Goal: Task Accomplishment & Management: Use online tool/utility

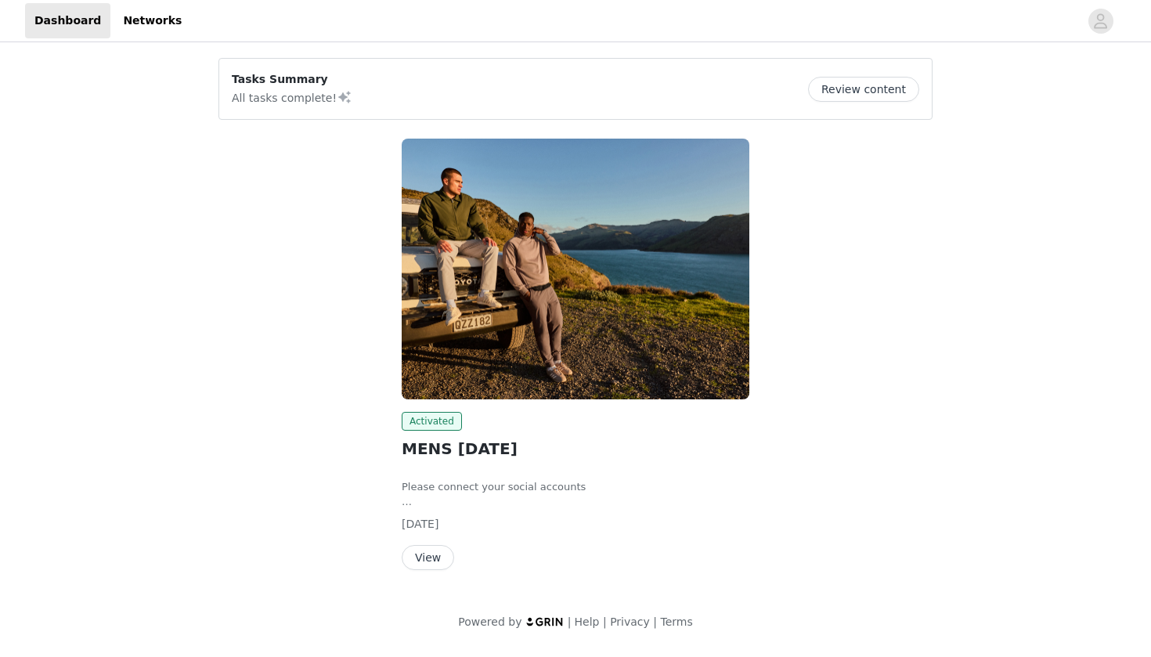
click at [431, 555] on button "View" at bounding box center [428, 557] width 52 height 25
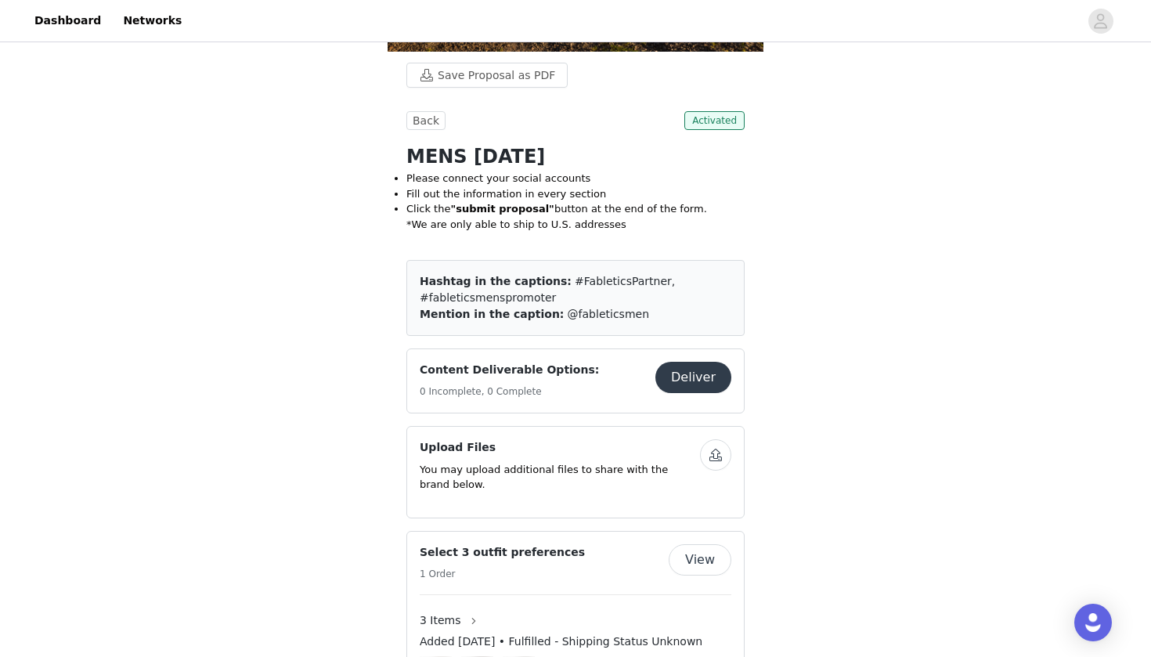
scroll to position [269, 0]
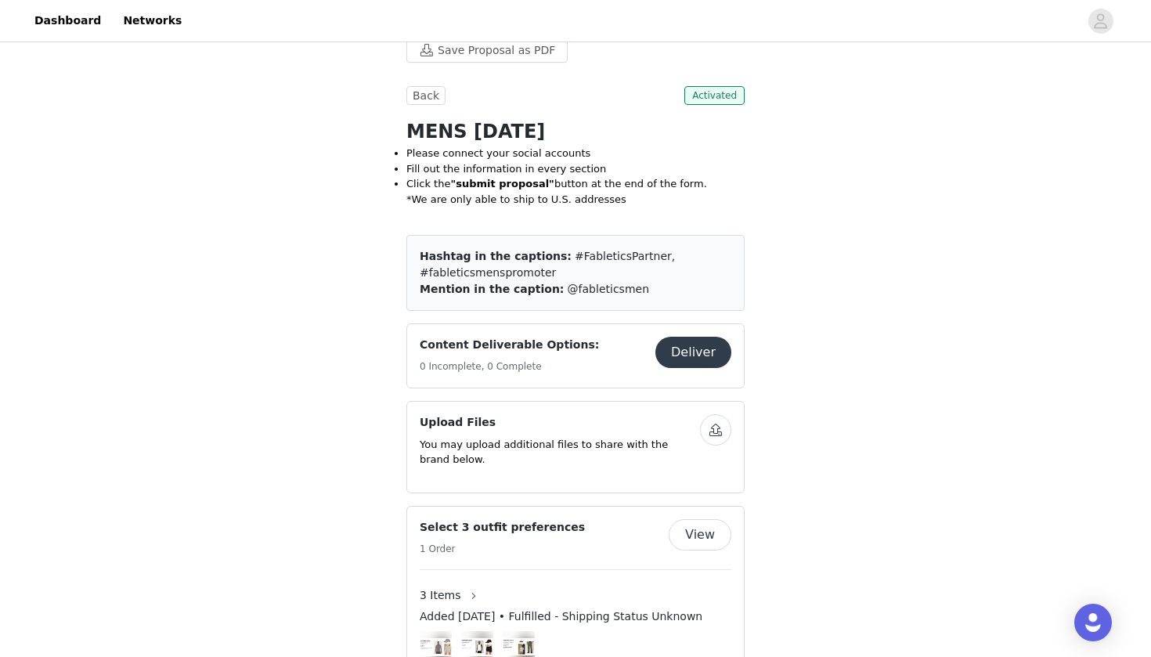
click at [699, 356] on button "Deliver" at bounding box center [693, 352] width 76 height 31
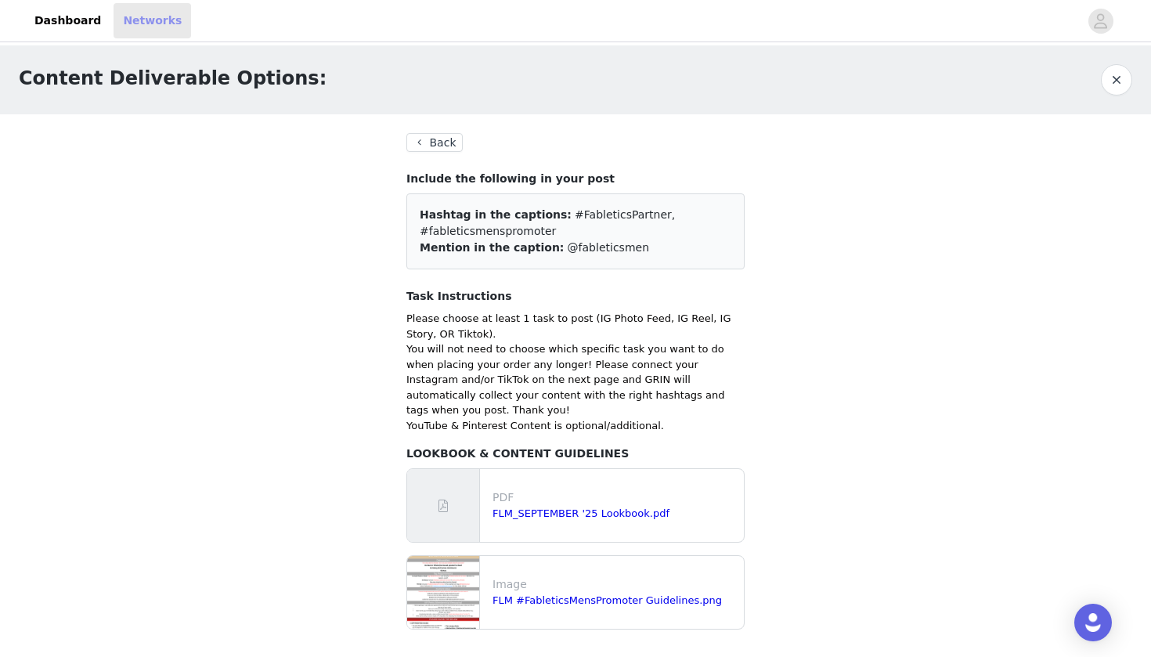
click at [133, 15] on link "Networks" at bounding box center [153, 20] width 78 height 35
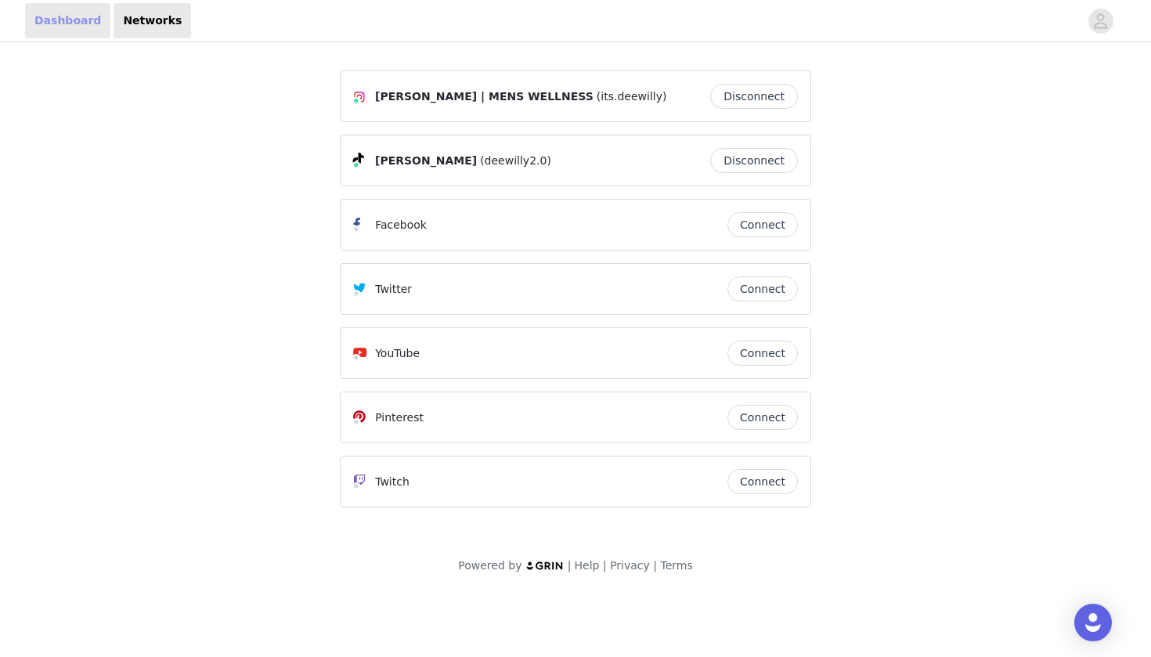
click at [56, 18] on link "Dashboard" at bounding box center [67, 20] width 85 height 35
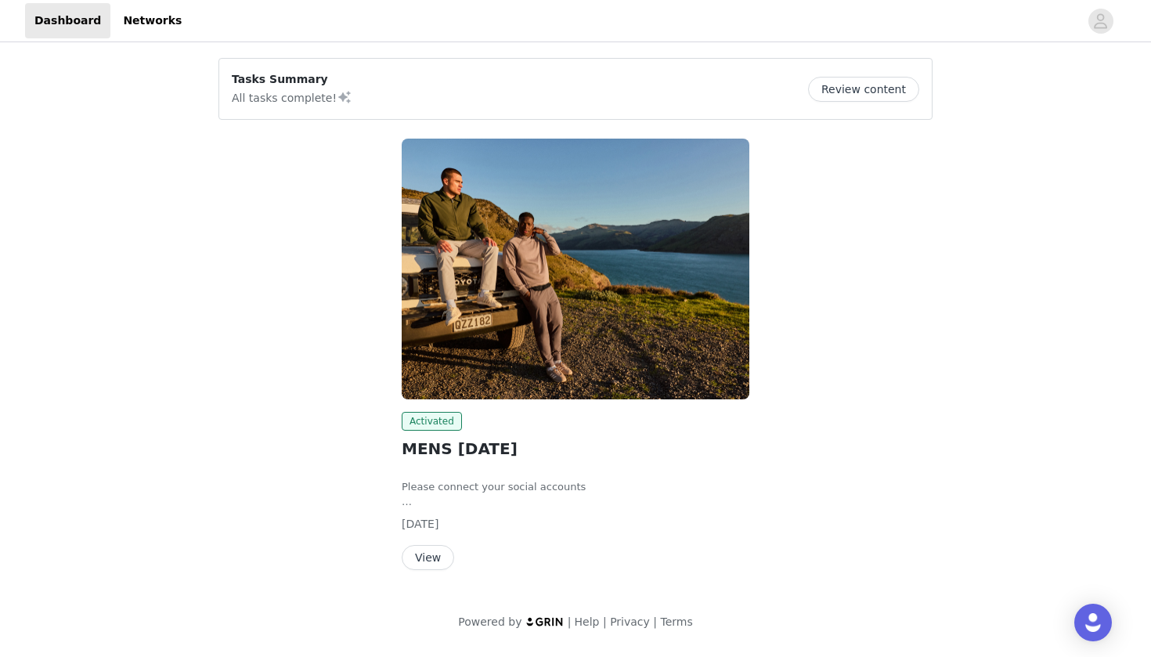
click at [428, 558] on button "View" at bounding box center [428, 557] width 52 height 25
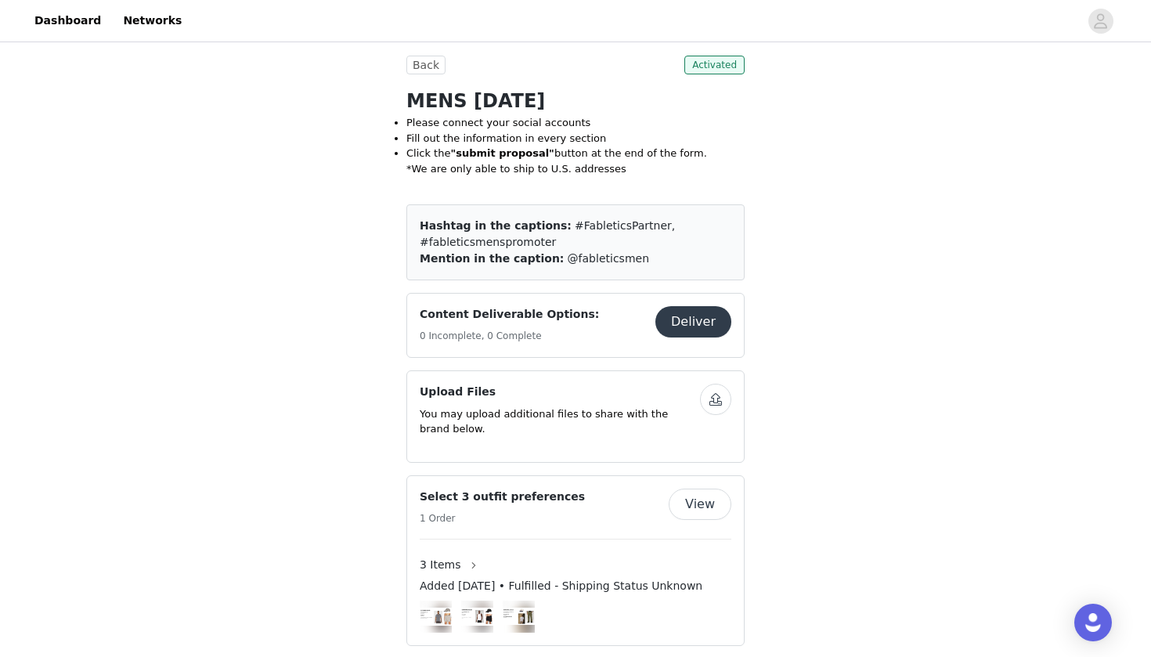
scroll to position [311, 0]
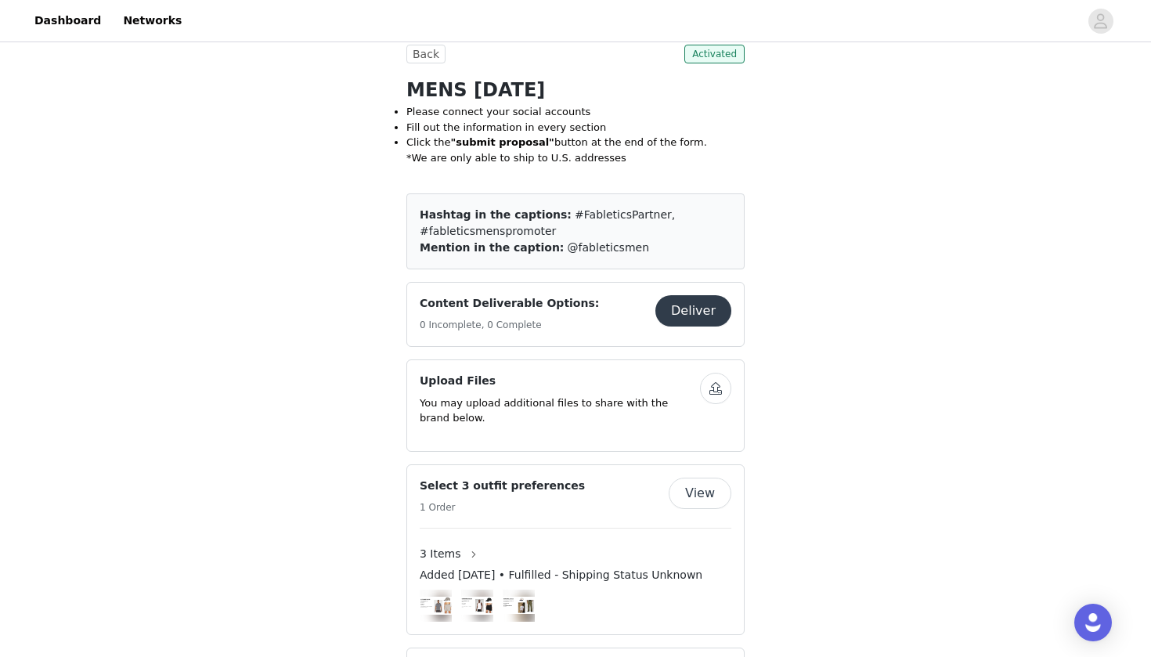
click at [703, 317] on button "Deliver" at bounding box center [693, 310] width 76 height 31
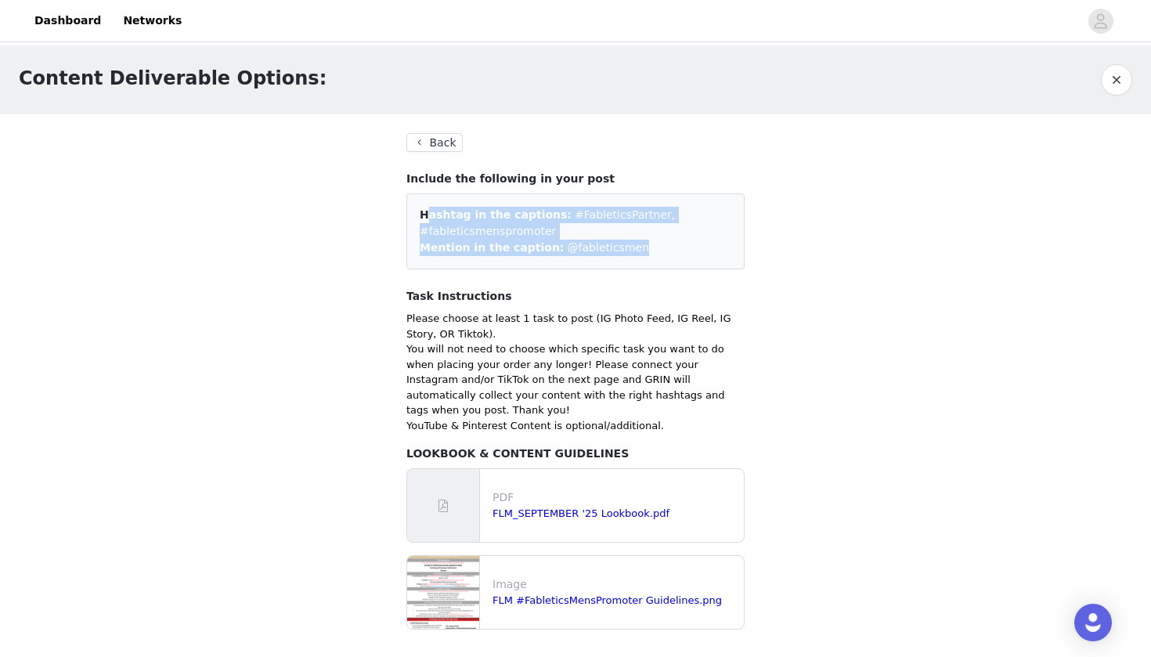
drag, startPoint x: 418, startPoint y: 215, endPoint x: 641, endPoint y: 249, distance: 225.6
click at [641, 249] on div "Hashtag in the captions: #FableticsPartner, #fableticsmenspromoter Mention in t…" at bounding box center [575, 231] width 338 height 76
copy div "Hashtag in the captions: #FableticsPartner, #fableticsmenspromoter Mention in t…"
click at [434, 150] on button "Back" at bounding box center [434, 142] width 56 height 19
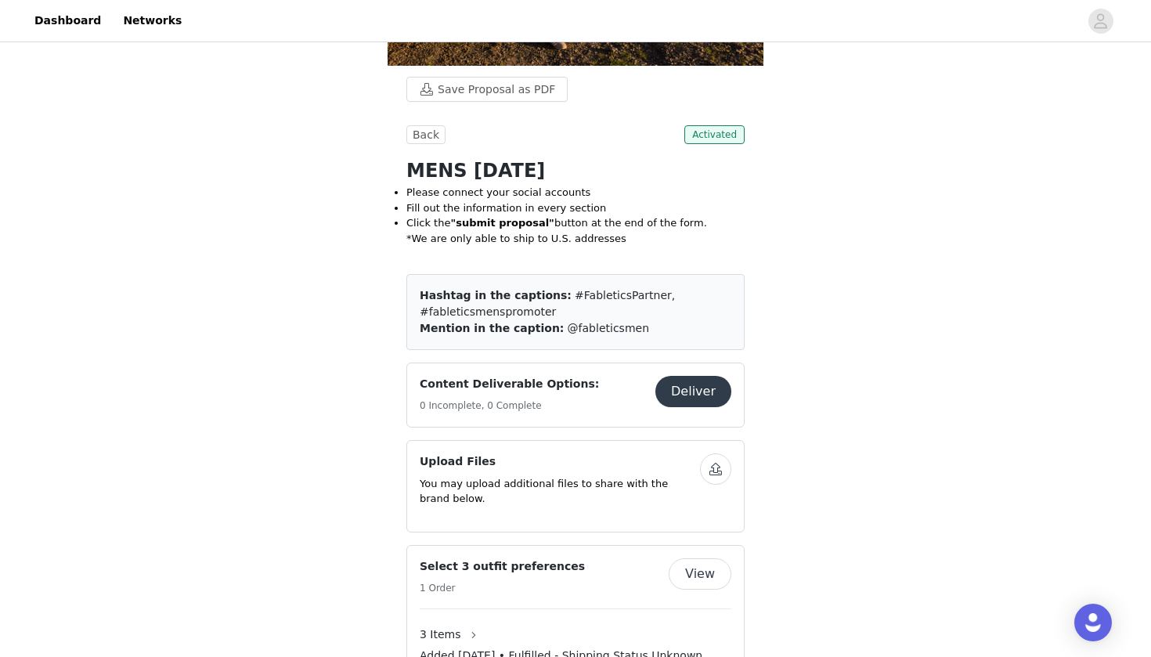
scroll to position [320, 0]
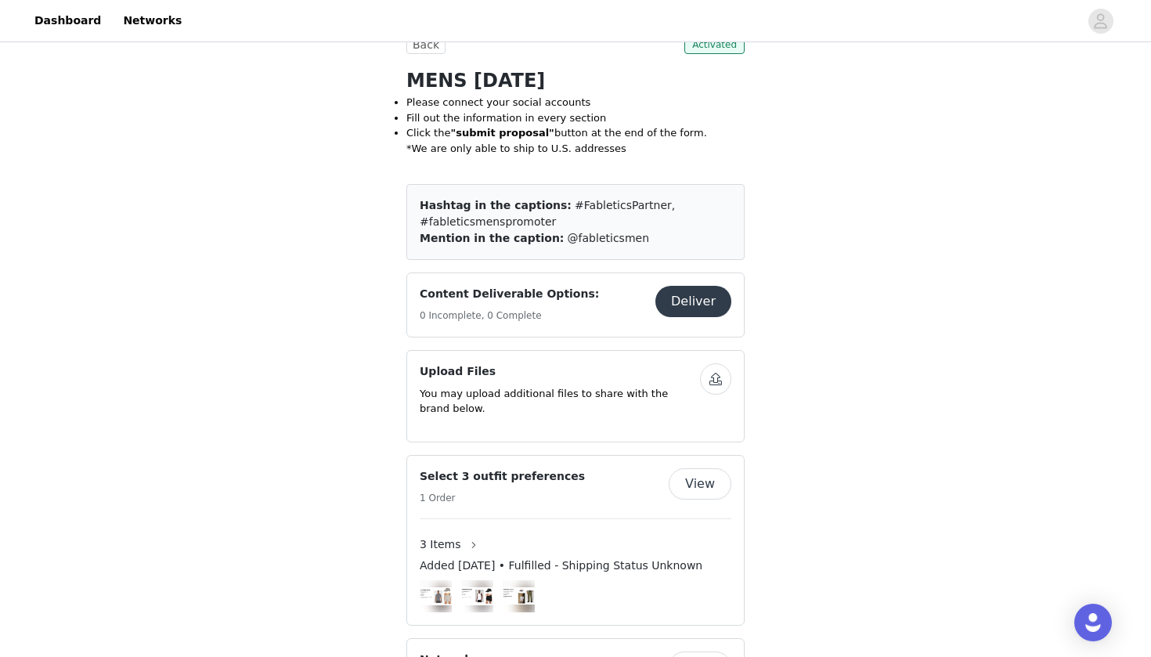
click at [690, 297] on button "Deliver" at bounding box center [693, 301] width 76 height 31
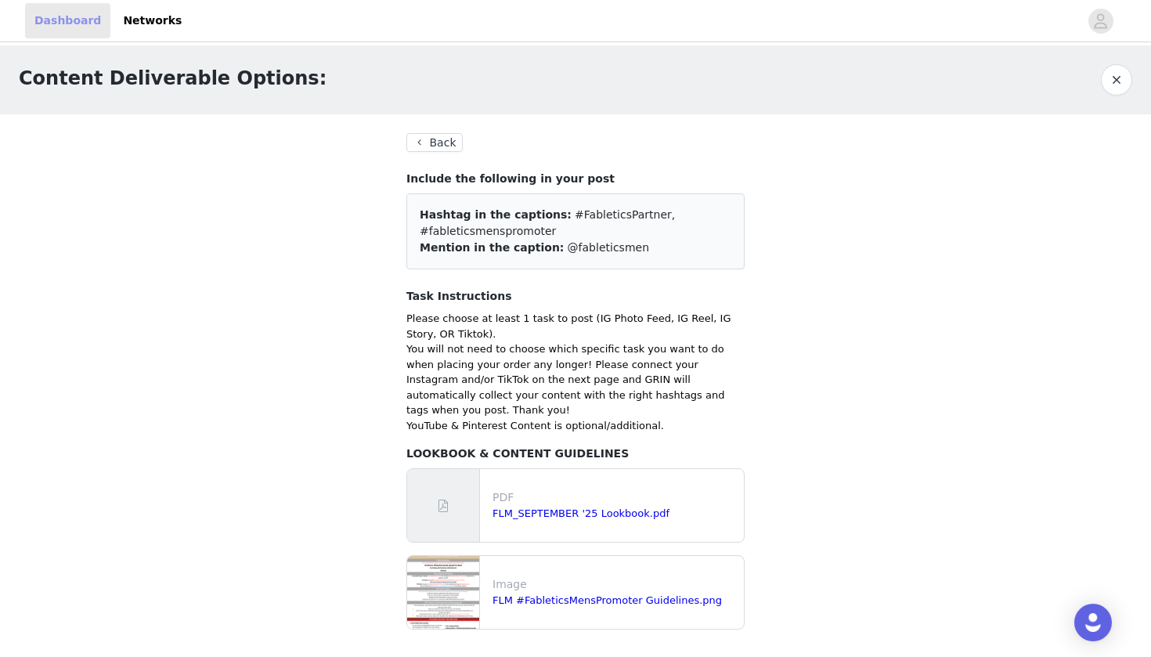
click at [60, 21] on link "Dashboard" at bounding box center [67, 20] width 85 height 35
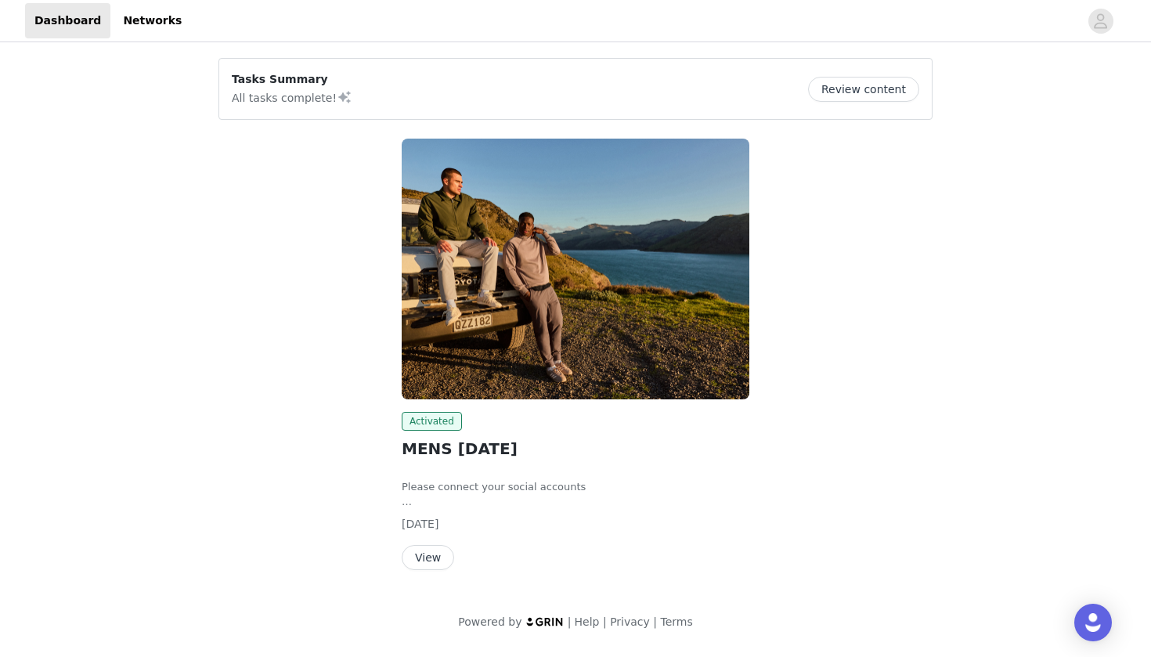
click at [892, 92] on button "Review content" at bounding box center [863, 89] width 111 height 25
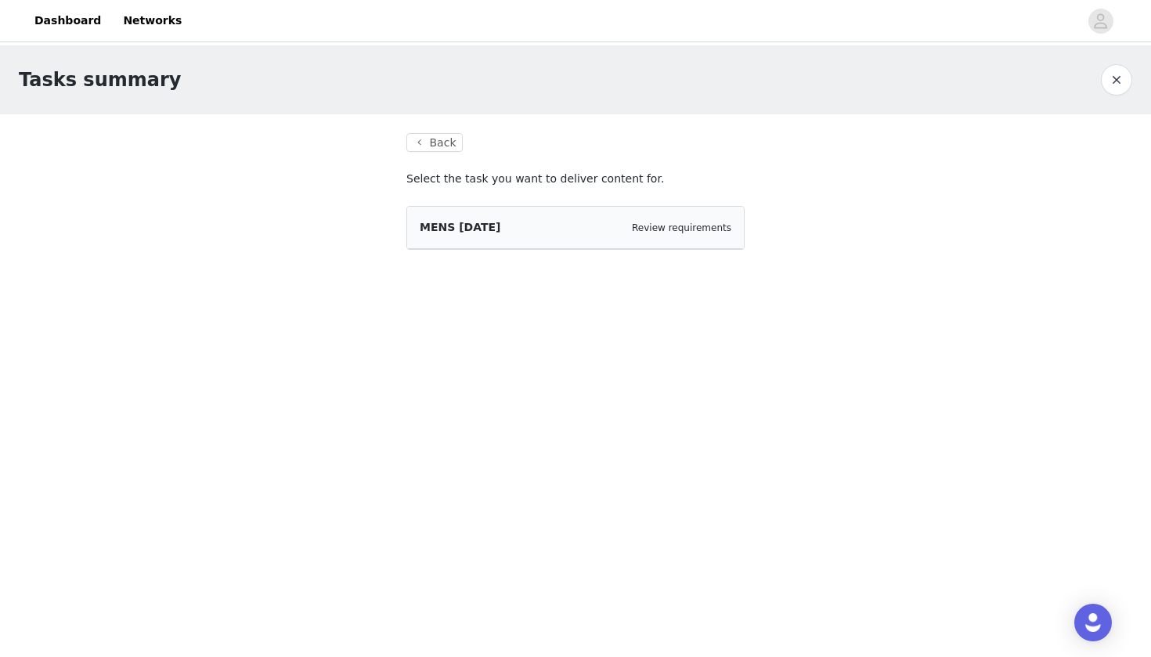
click at [517, 236] on div "MENS [DATE] Review requirements" at bounding box center [575, 228] width 337 height 42
click at [690, 226] on link "Review requirements" at bounding box center [681, 227] width 99 height 11
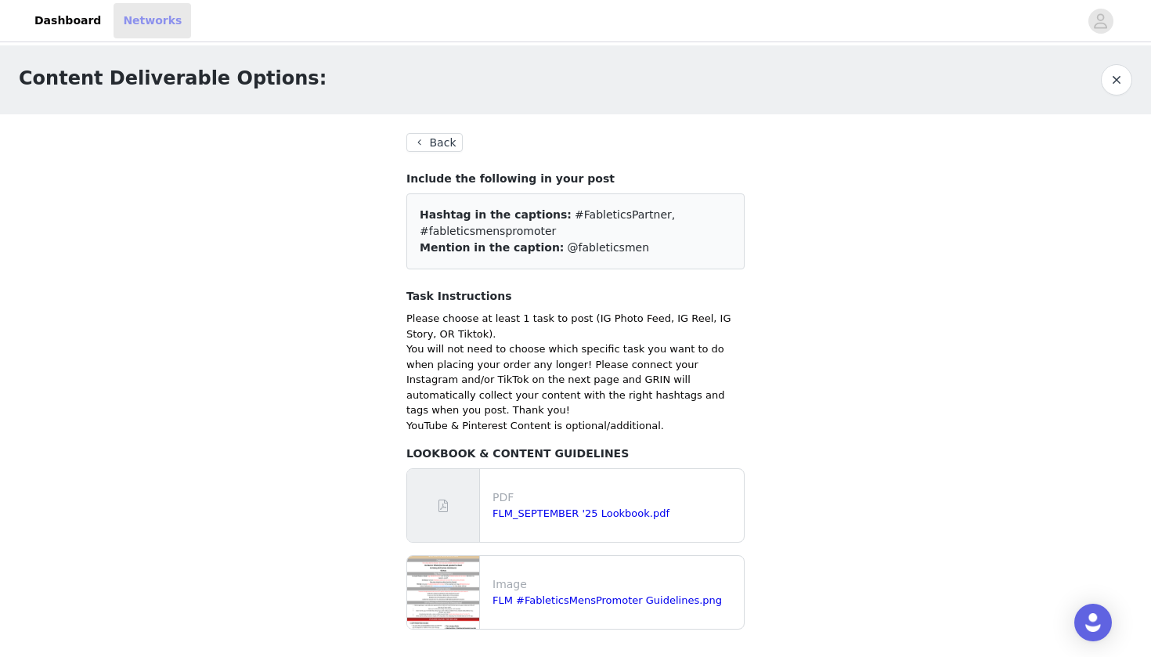
click at [139, 20] on link "Networks" at bounding box center [153, 20] width 78 height 35
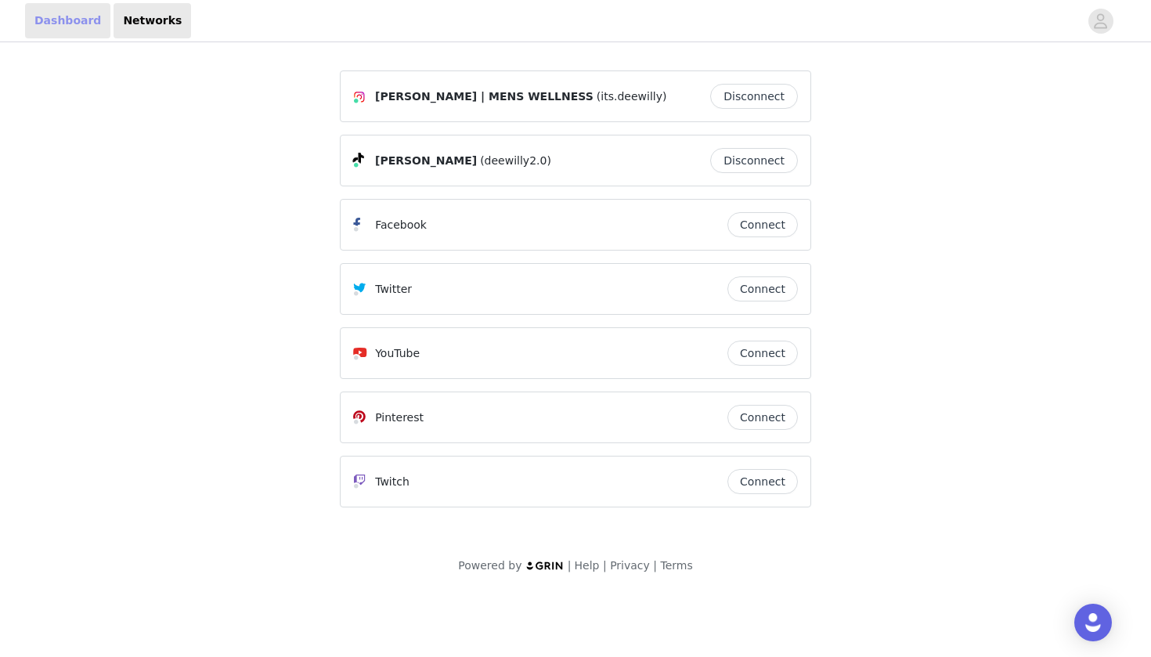
click at [65, 26] on link "Dashboard" at bounding box center [67, 20] width 85 height 35
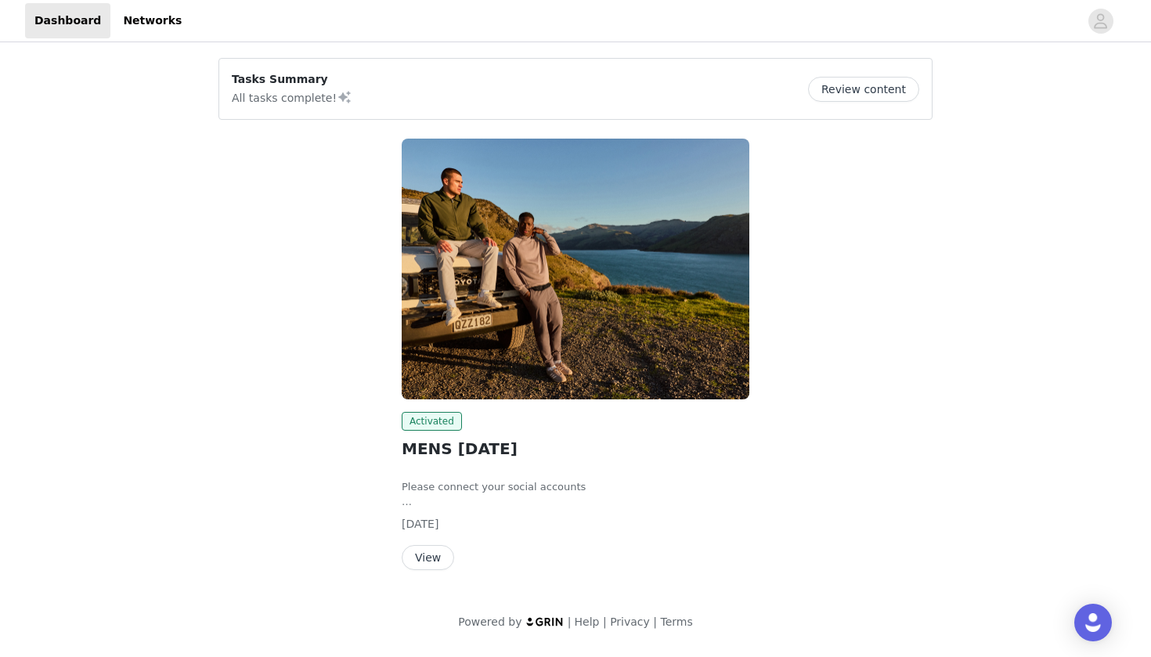
click at [434, 554] on button "View" at bounding box center [428, 557] width 52 height 25
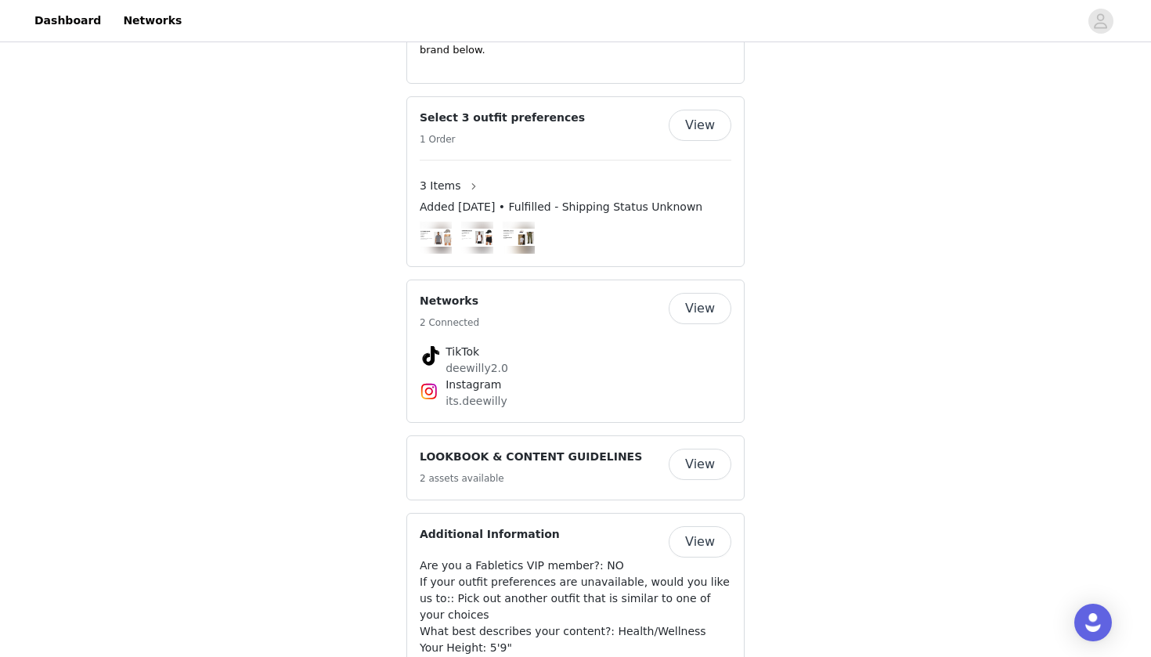
scroll to position [681, 0]
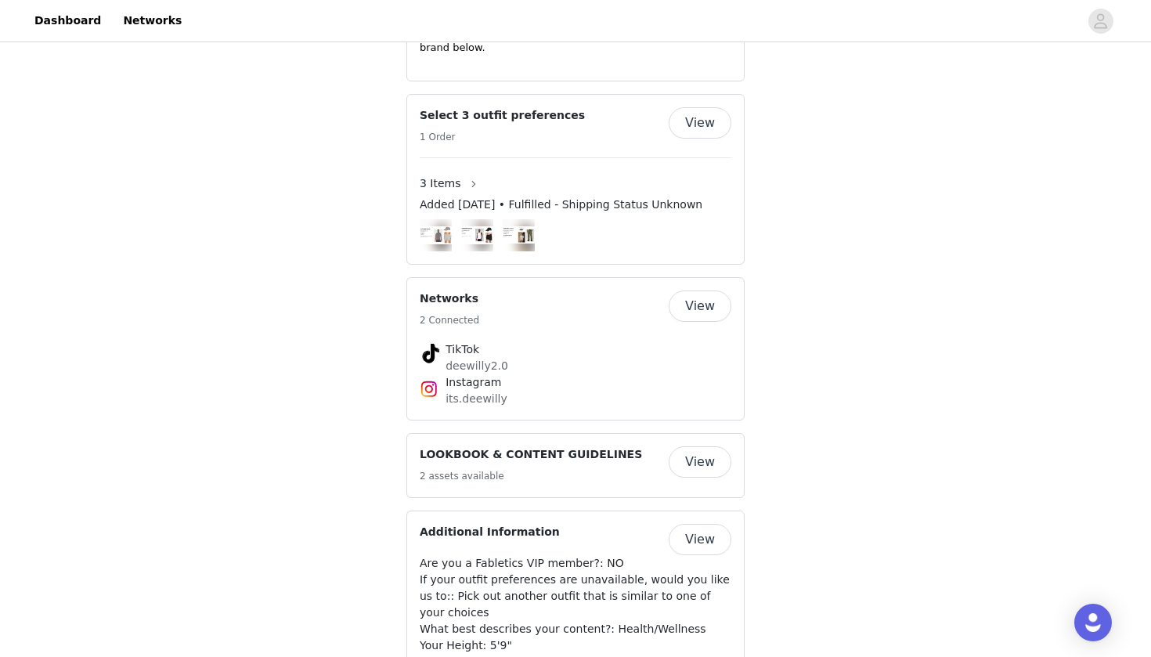
click at [692, 467] on button "View" at bounding box center [700, 461] width 63 height 31
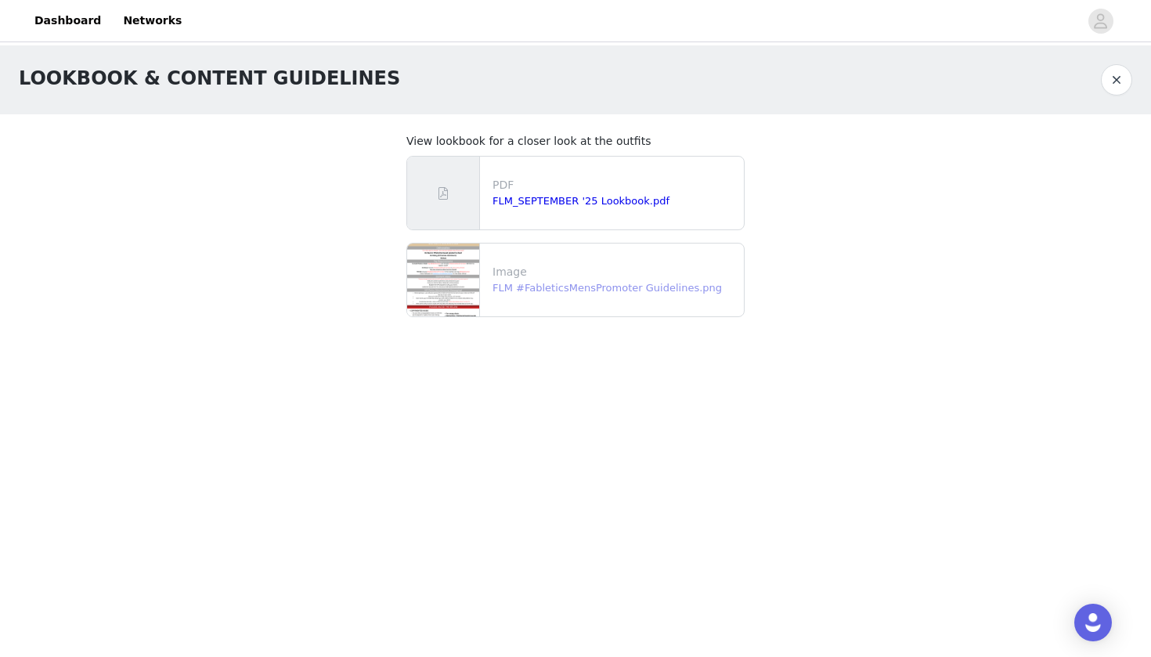
click at [533, 290] on link "FLM #FableticsMensPromoter Guidelines.png" at bounding box center [606, 288] width 229 height 12
